Goal: Obtain resource: Download file/media

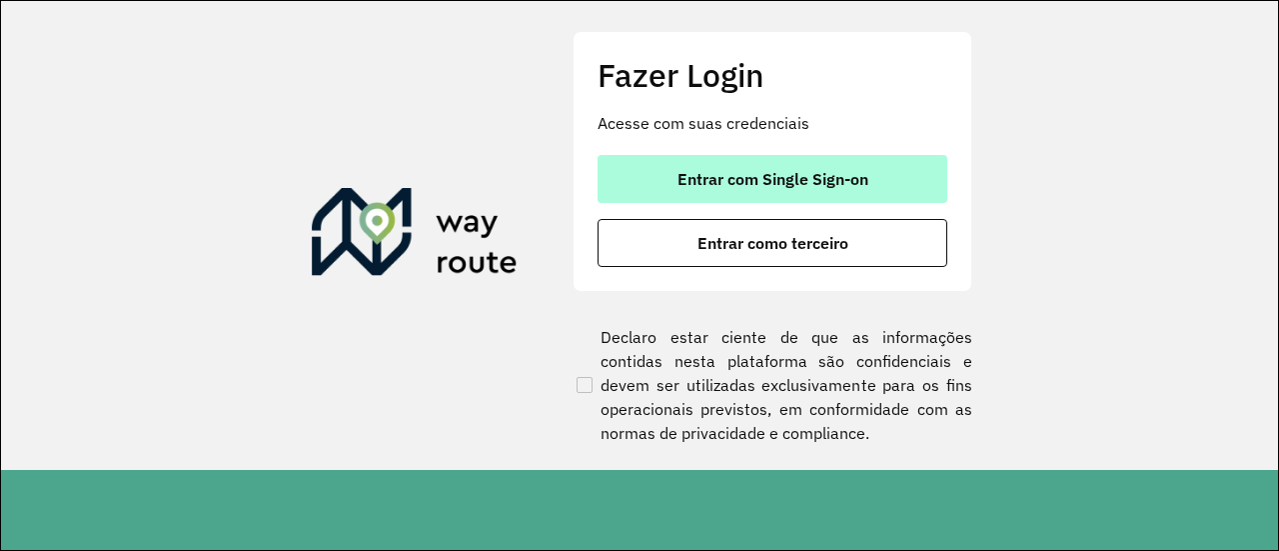
click at [743, 181] on span "Entrar com Single Sign-on" at bounding box center [773, 179] width 191 height 16
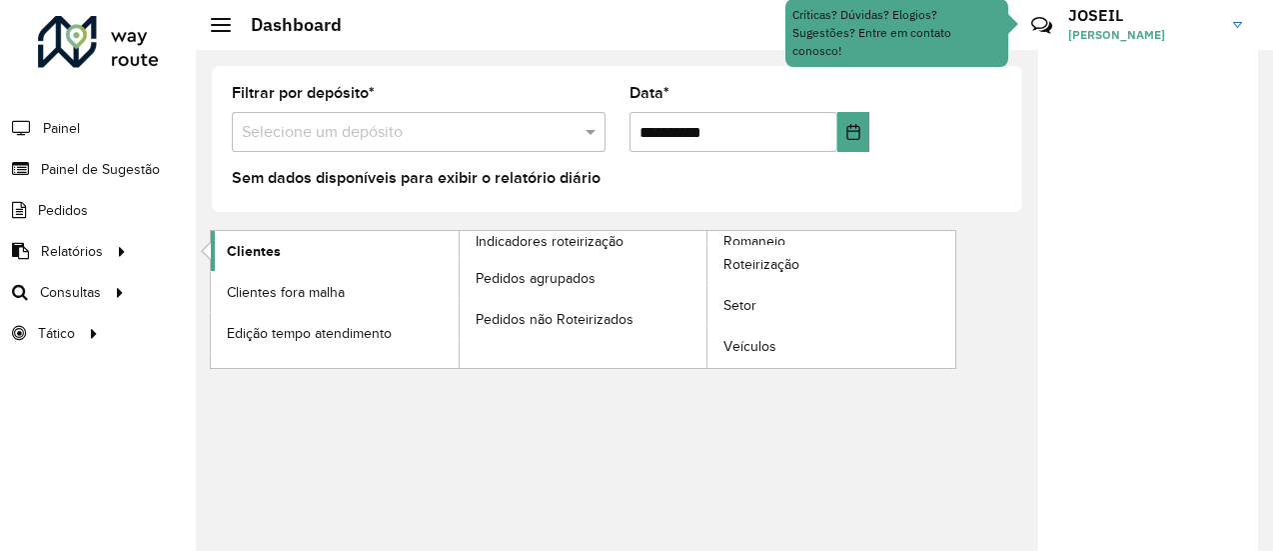
click at [244, 241] on span "Clientes" at bounding box center [254, 251] width 54 height 21
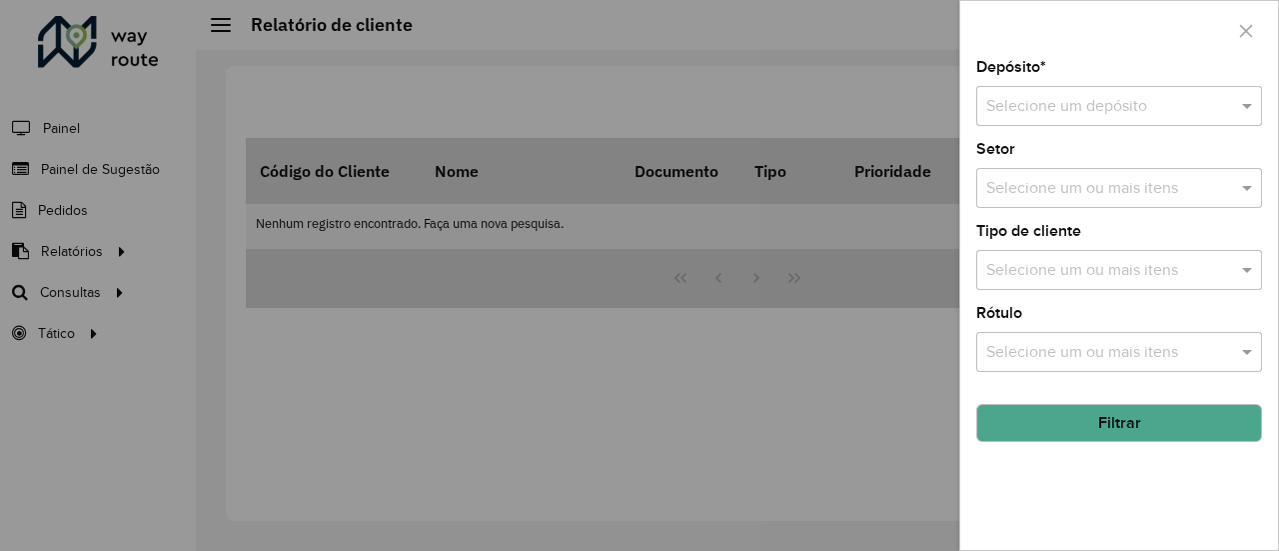
click at [1094, 117] on input "text" at bounding box center [1099, 107] width 226 height 24
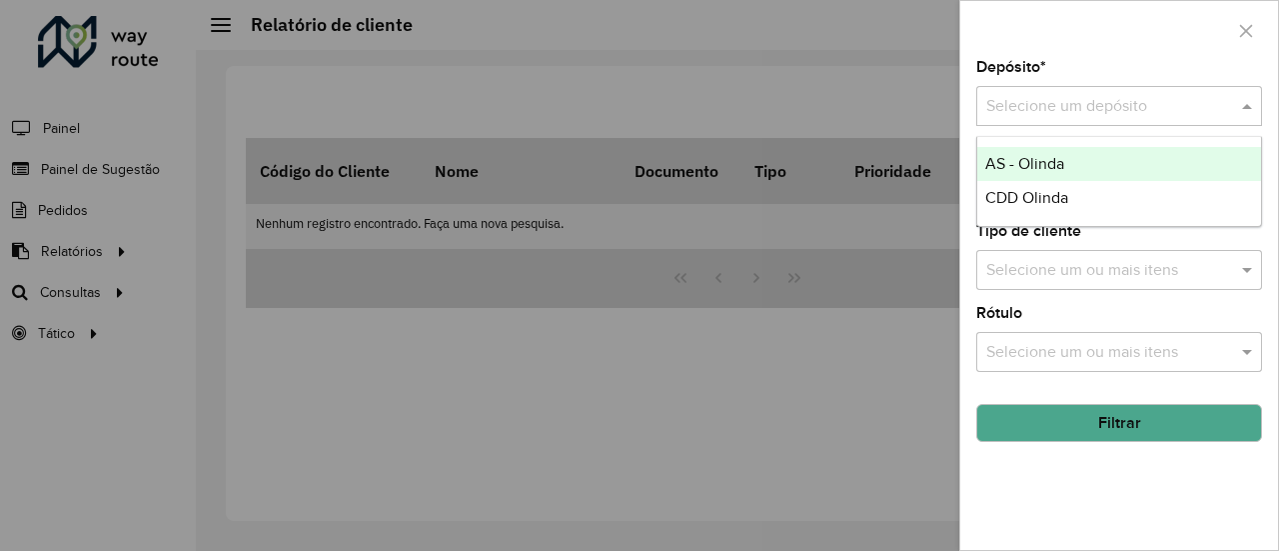
click at [1014, 200] on span "CDD Olinda" at bounding box center [1026, 197] width 83 height 17
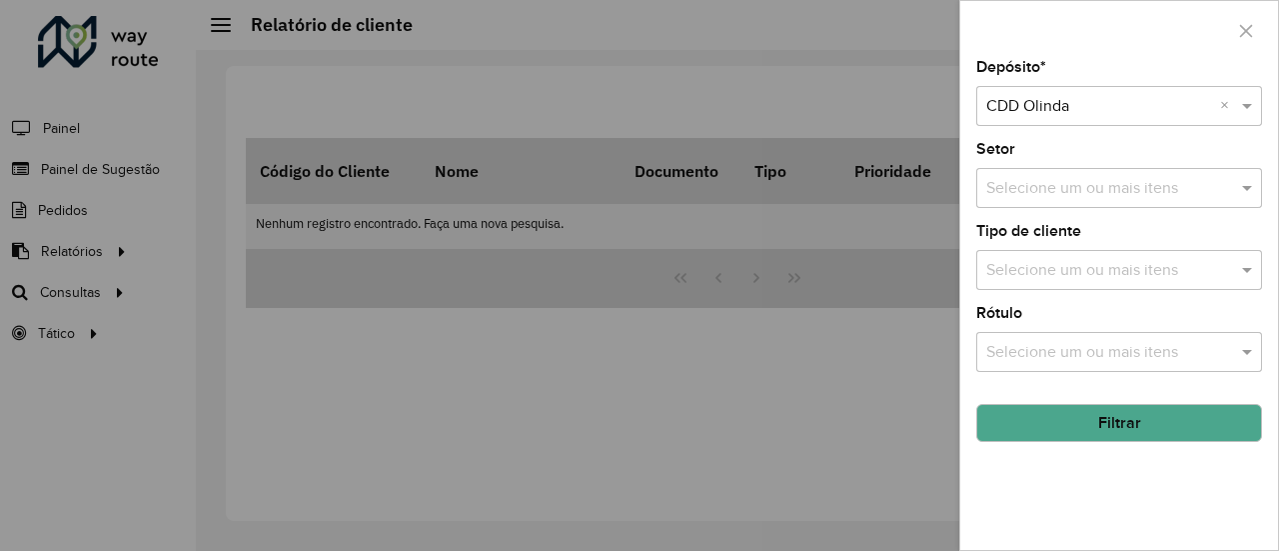
click at [1110, 415] on button "Filtrar" at bounding box center [1119, 423] width 286 height 38
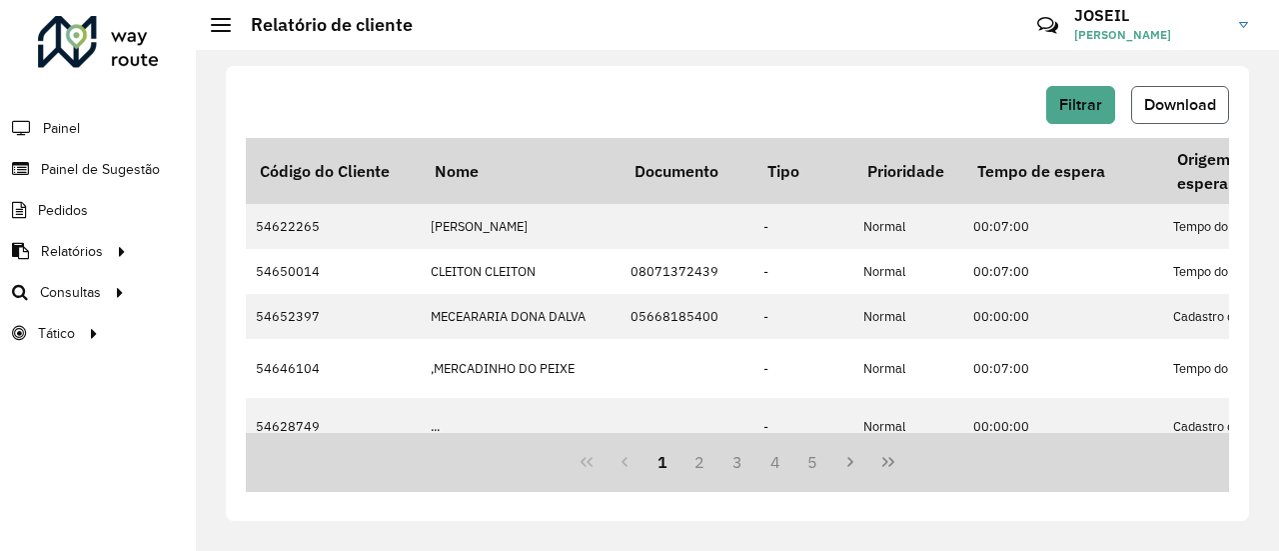
click at [1171, 97] on span "Download" at bounding box center [1180, 104] width 72 height 17
